Goal: Task Accomplishment & Management: Use online tool/utility

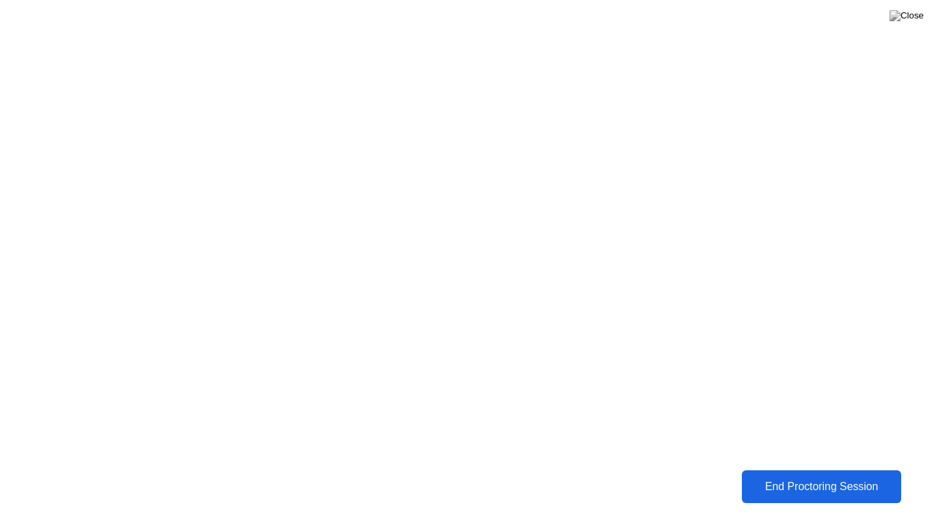
click at [811, 490] on div "End Proctoring Session" at bounding box center [822, 487] width 152 height 12
